Goal: Task Accomplishment & Management: Use online tool/utility

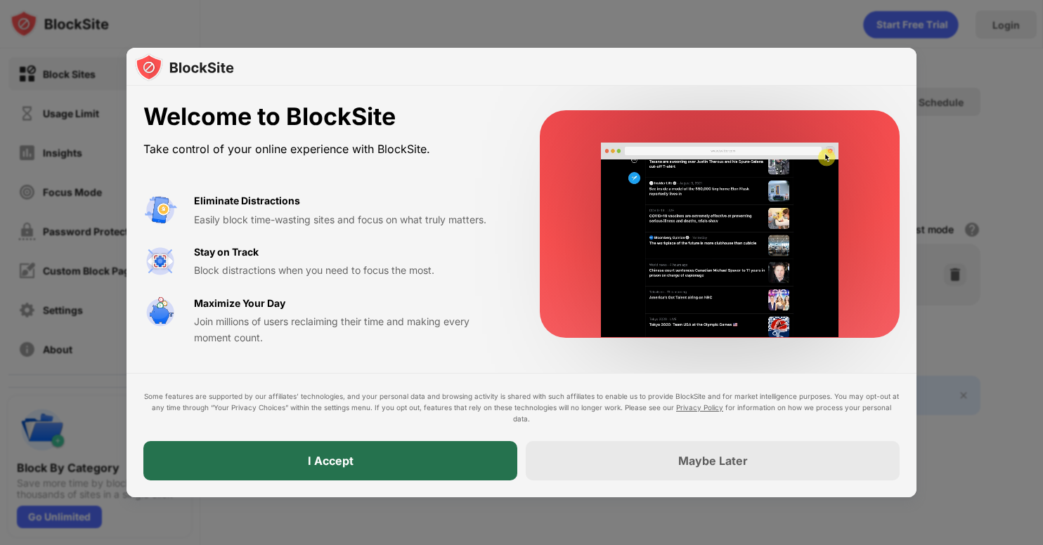
click at [407, 459] on div "I Accept" at bounding box center [330, 460] width 374 height 39
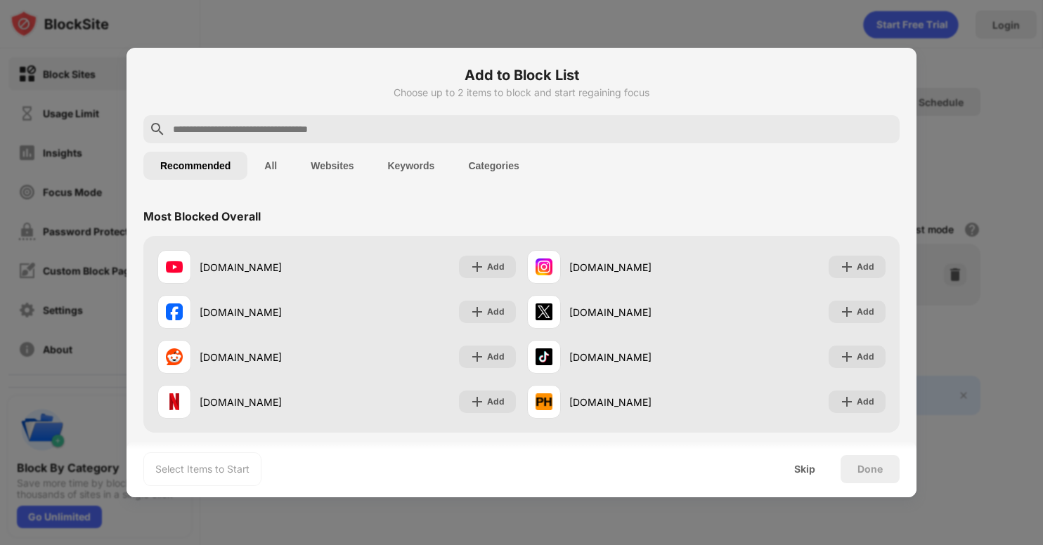
click at [469, 124] on input "text" at bounding box center [532, 129] width 722 height 17
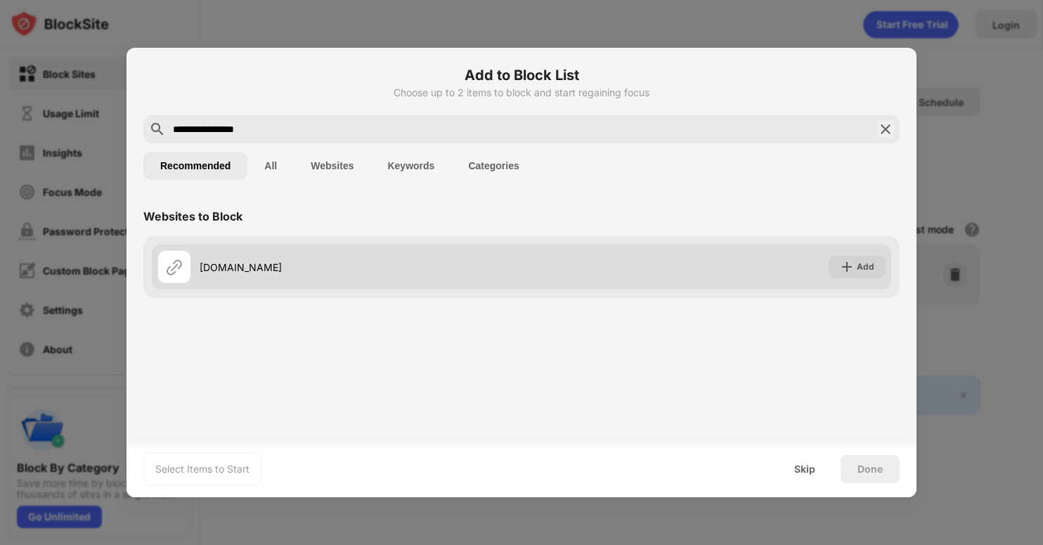
type input "**********"
click at [838, 272] on div "Add" at bounding box center [856, 267] width 57 height 22
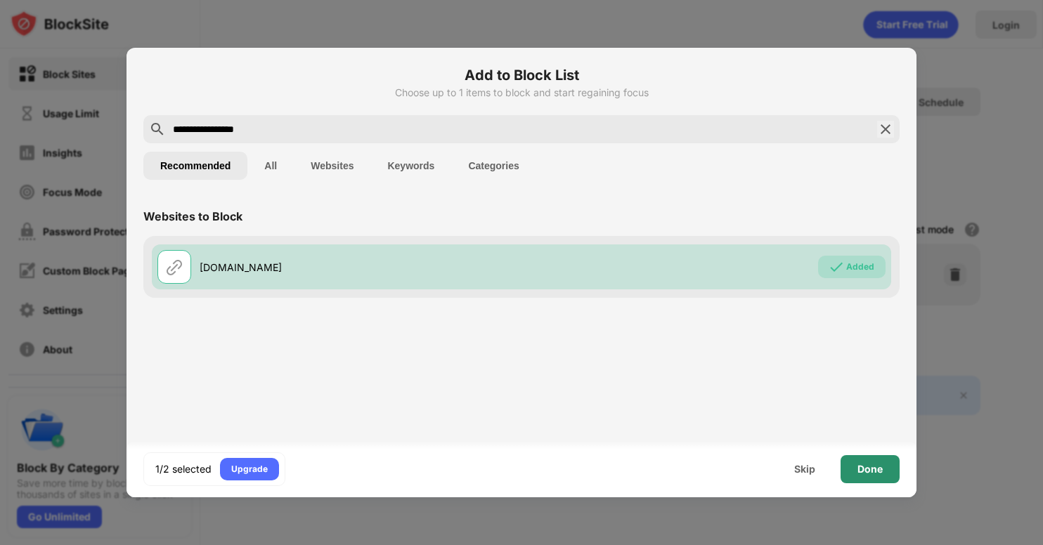
click at [871, 467] on div "Done" at bounding box center [869, 469] width 25 height 11
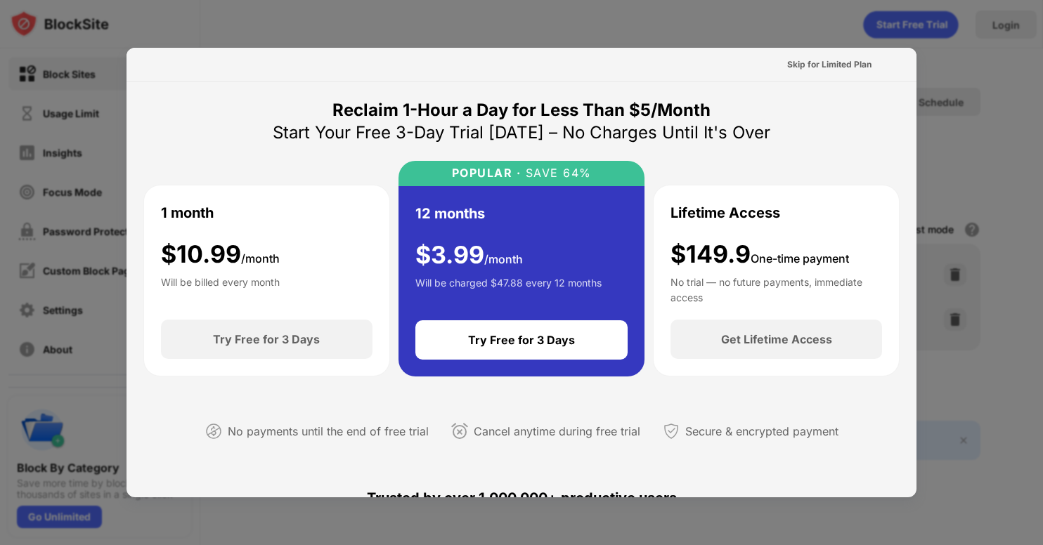
click at [960, 163] on div at bounding box center [521, 272] width 1043 height 545
click at [821, 63] on div "Skip for Limited Plan" at bounding box center [829, 65] width 84 height 14
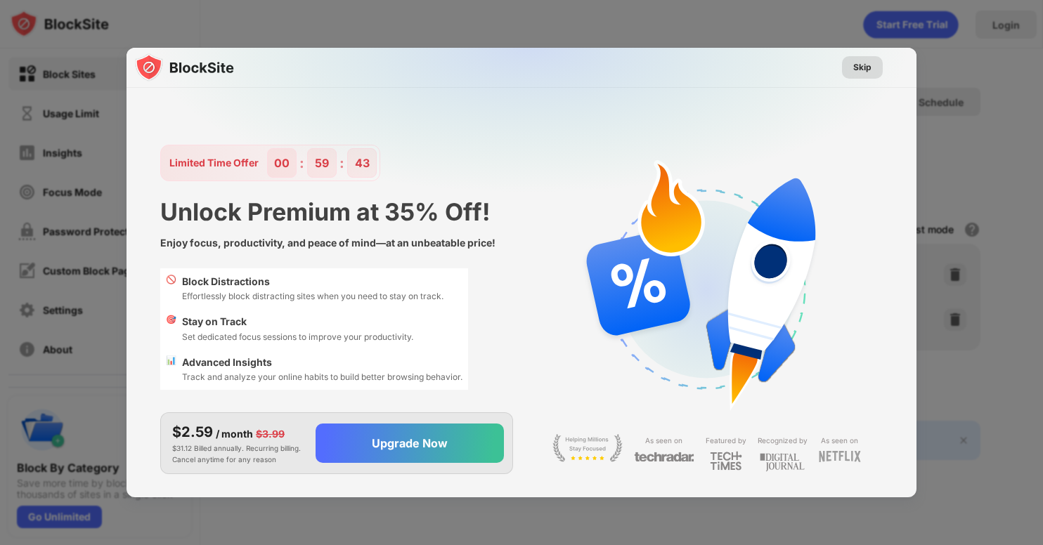
click at [880, 72] on div "Skip" at bounding box center [862, 67] width 41 height 22
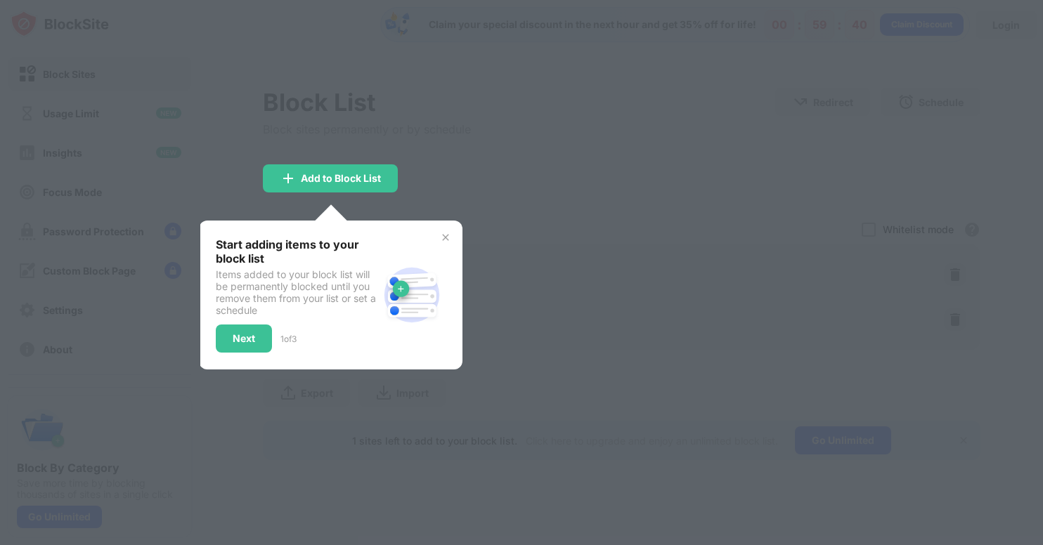
click at [445, 238] on img at bounding box center [445, 237] width 11 height 11
